Goal: Task Accomplishment & Management: Complete application form

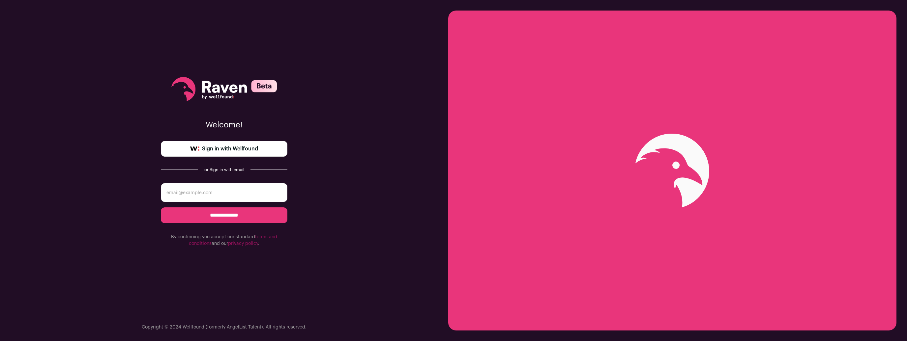
click at [252, 190] on input "email" at bounding box center [224, 192] width 127 height 19
click at [258, 153] on link "Sign in with Wellfound" at bounding box center [224, 149] width 127 height 16
click at [239, 188] on input "email" at bounding box center [224, 192] width 127 height 19
click at [231, 193] on input "email" at bounding box center [224, 192] width 127 height 19
click at [241, 214] on input "**********" at bounding box center [224, 216] width 127 height 16
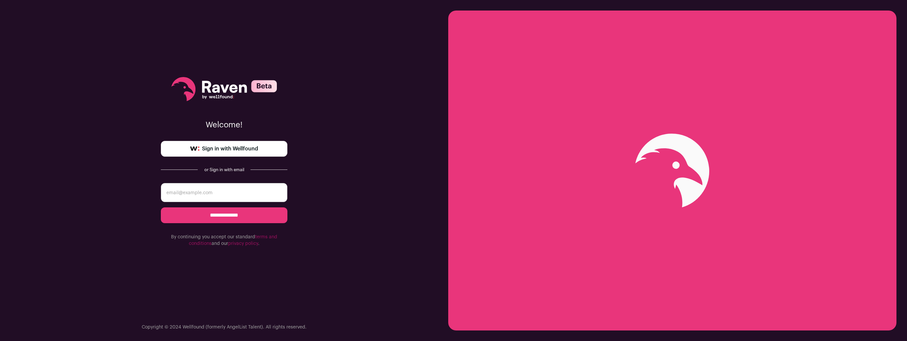
click at [261, 195] on input "email" at bounding box center [224, 192] width 127 height 19
type input "hilltyler49@gmail.com"
click at [216, 211] on input "**********" at bounding box center [224, 216] width 127 height 16
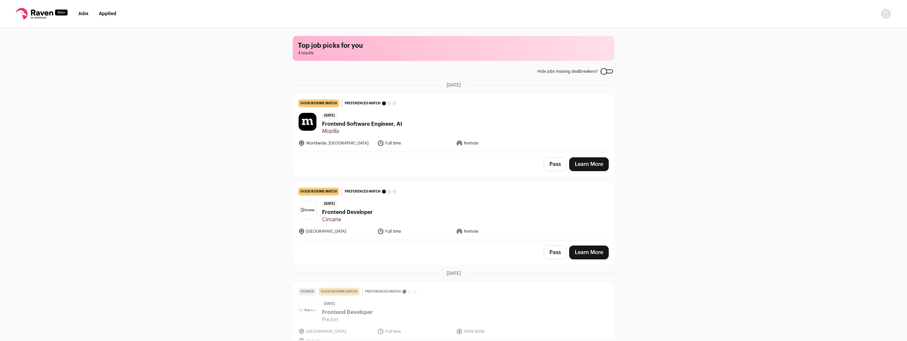
click at [886, 15] on img "Open dropdown" at bounding box center [885, 14] width 11 height 11
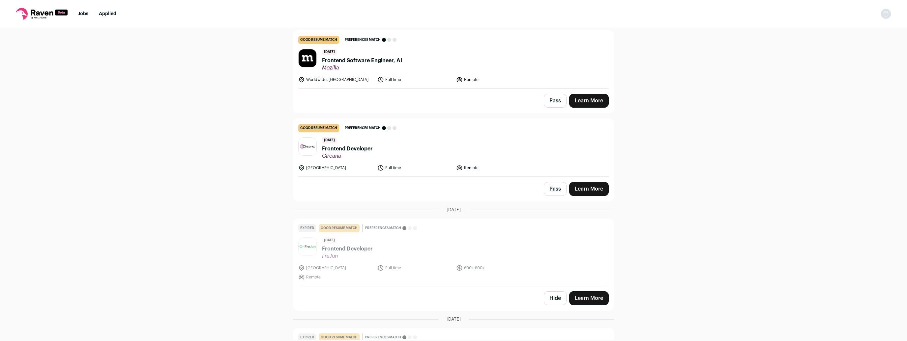
drag, startPoint x: 375, startPoint y: 169, endPoint x: 403, endPoint y: 112, distance: 63.5
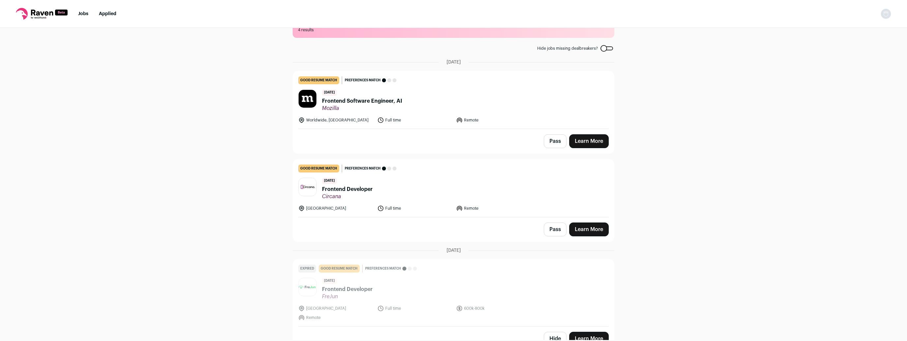
scroll to position [22, 0]
click at [360, 103] on span "Frontend Software Engineer, AI" at bounding box center [362, 103] width 80 height 8
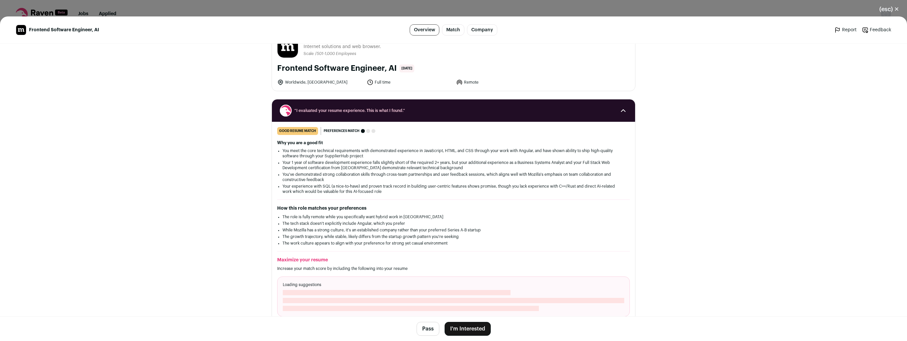
scroll to position [44, 0]
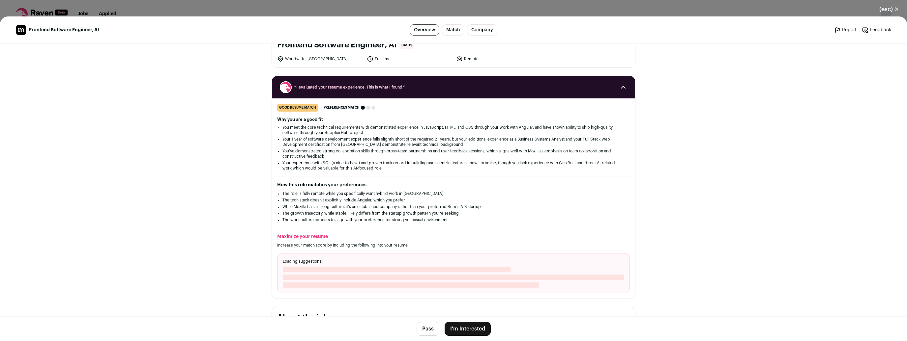
click at [317, 137] on li "Your 1 year of software development experience falls slightly short of the requ…" at bounding box center [453, 142] width 342 height 11
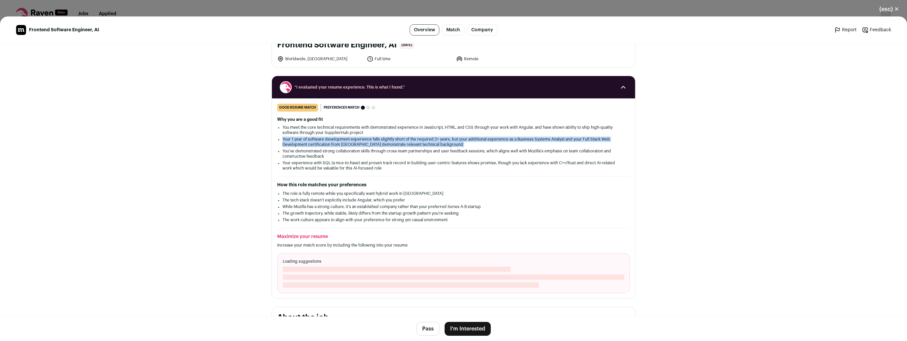
click at [317, 138] on li "Your 1 year of software development experience falls slightly short of the requ…" at bounding box center [453, 142] width 342 height 11
click at [360, 142] on li "Your 1 year of software development experience falls slightly short of the requ…" at bounding box center [453, 142] width 342 height 11
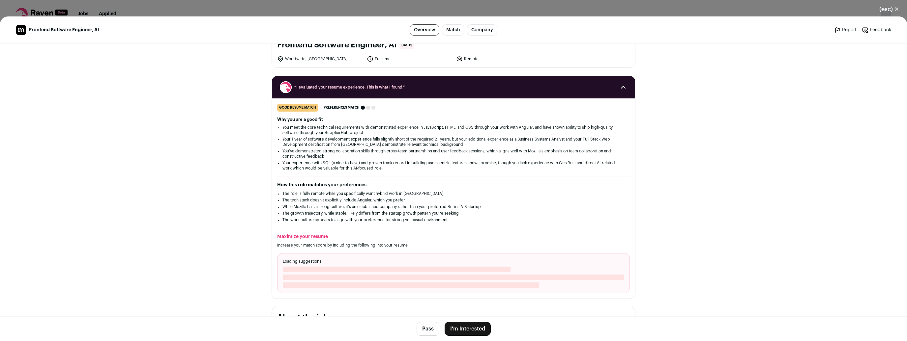
click at [442, 149] on li "You've demonstrated strong collaboration skills through cross-team partnerships…" at bounding box center [453, 154] width 342 height 11
drag, startPoint x: 451, startPoint y: 144, endPoint x: 428, endPoint y: 135, distance: 24.1
click at [428, 135] on ul "You meet the core technical requirements with demonstrated experience in JavaSc…" at bounding box center [453, 148] width 342 height 46
